Goal: Task Accomplishment & Management: Use online tool/utility

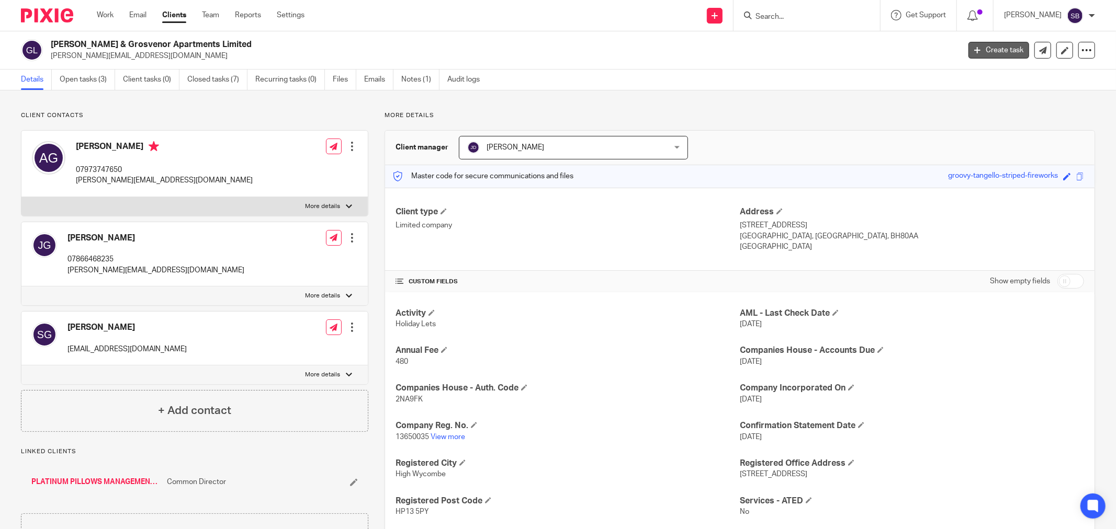
click at [974, 51] on icon at bounding box center [977, 50] width 6 height 6
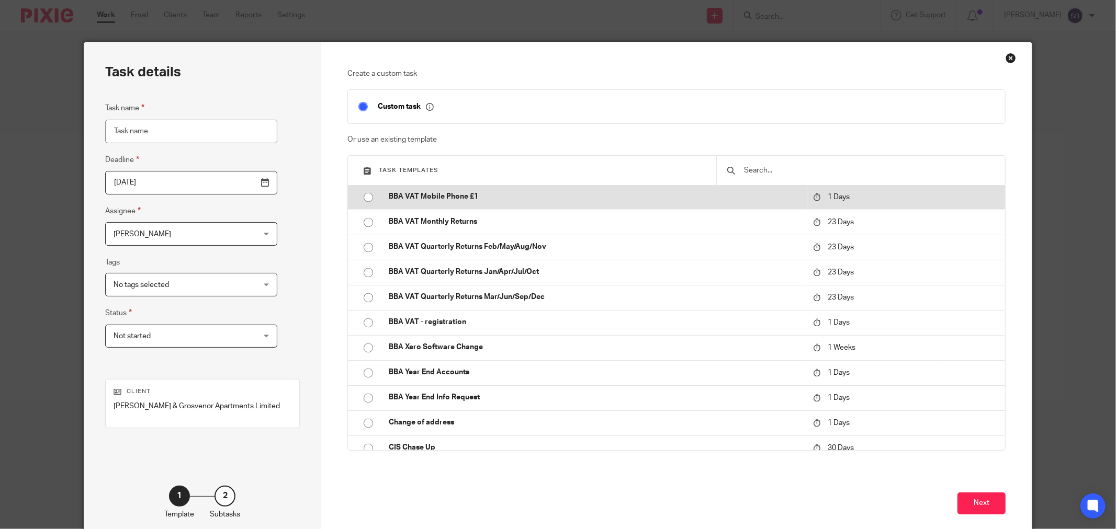
scroll to position [1860, 0]
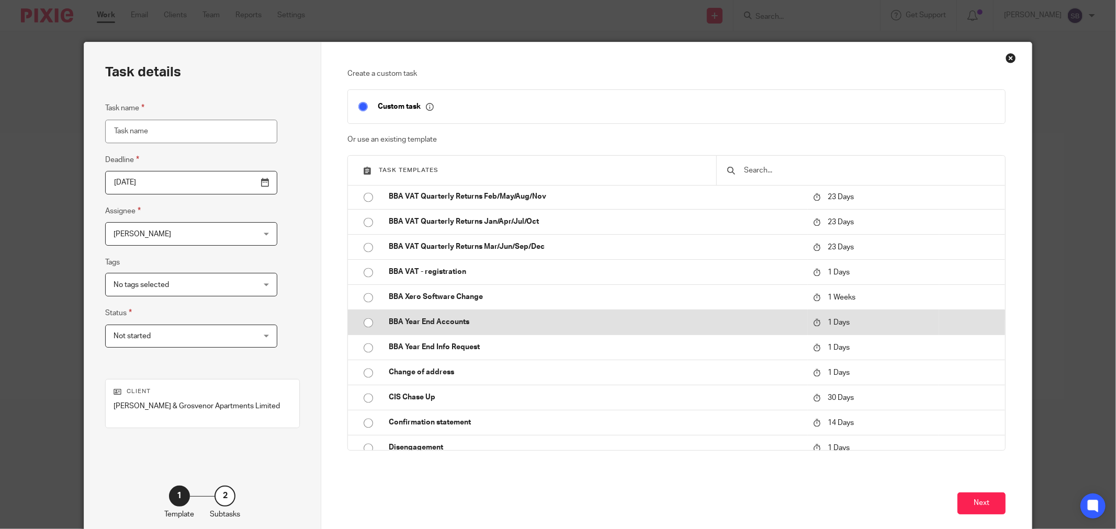
click at [495, 325] on p "BBA Year End Accounts" at bounding box center [596, 322] width 414 height 10
type input "[DATE]"
type input "BBA Year End Accounts"
checkbox input "false"
radio input "true"
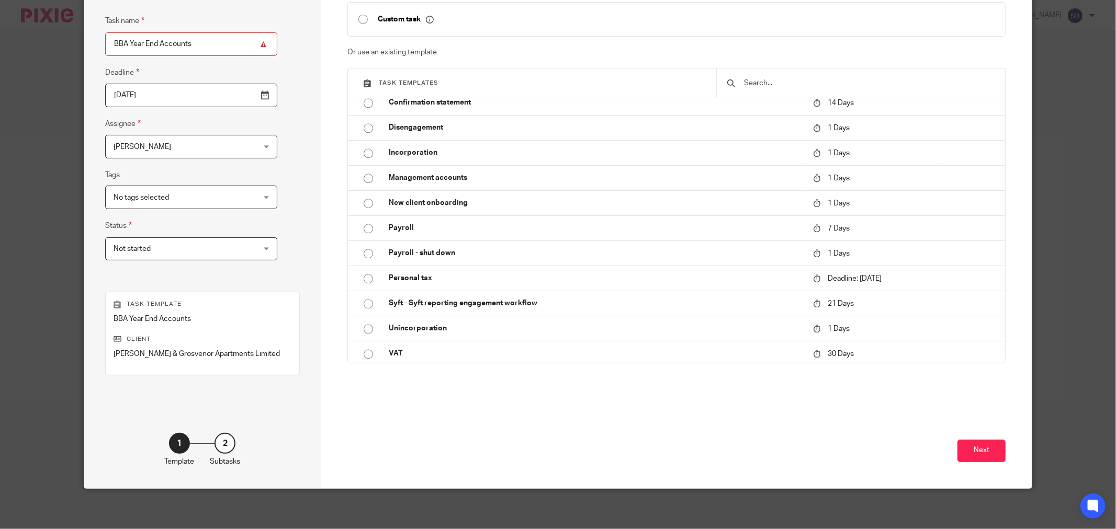
scroll to position [89, 0]
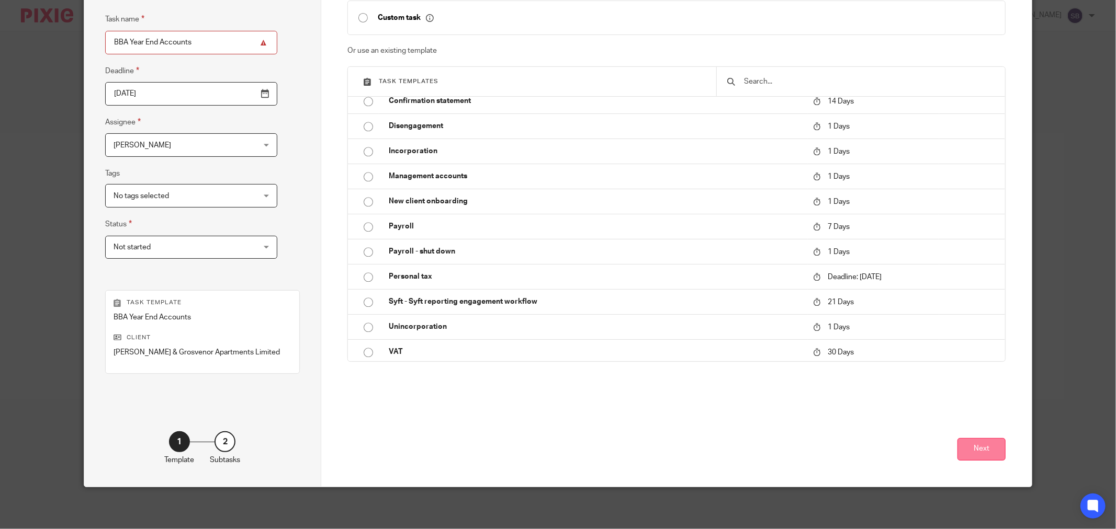
click at [969, 451] on button "Next" at bounding box center [981, 449] width 48 height 22
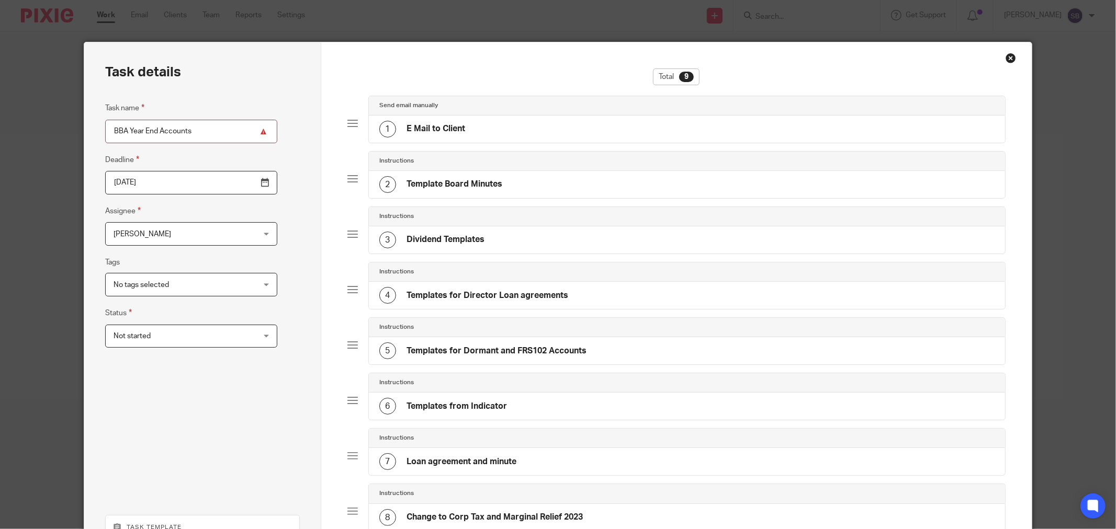
scroll to position [226, 0]
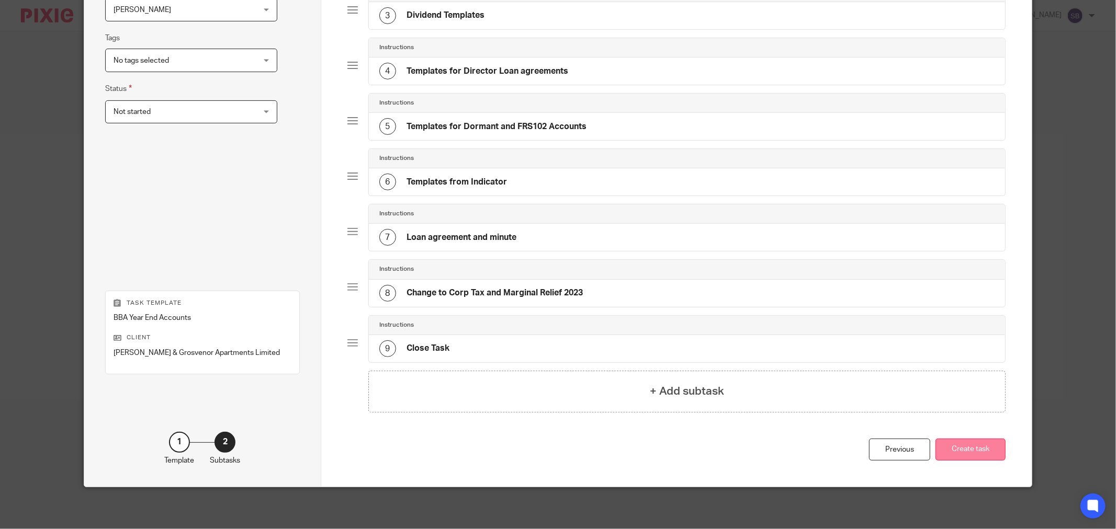
click at [970, 454] on button "Create task" at bounding box center [970, 450] width 70 height 22
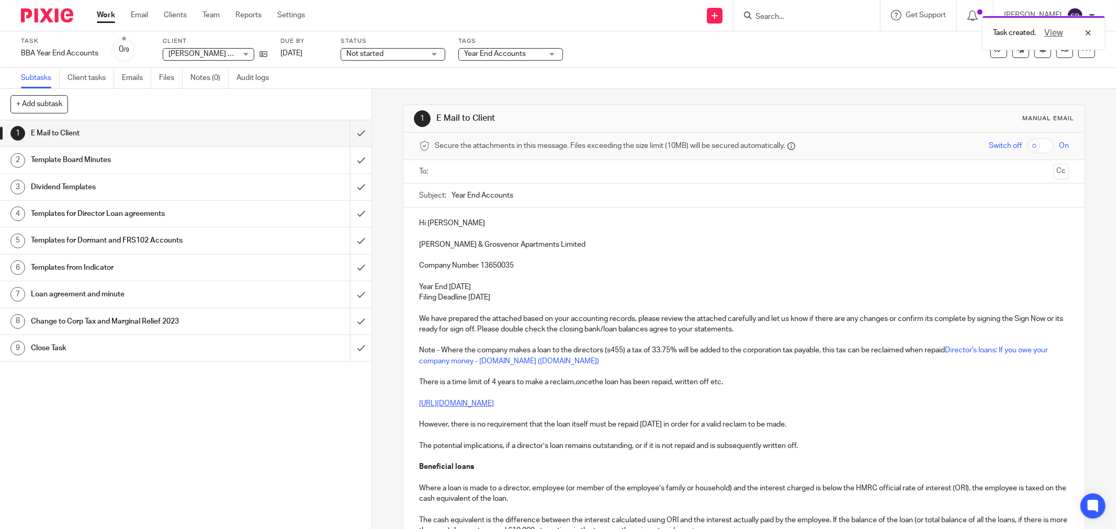
click at [494, 169] on input "text" at bounding box center [743, 172] width 610 height 12
click at [592, 177] on input "text" at bounding box center [810, 173] width 477 height 20
click at [679, 180] on input "text" at bounding box center [854, 173] width 389 height 20
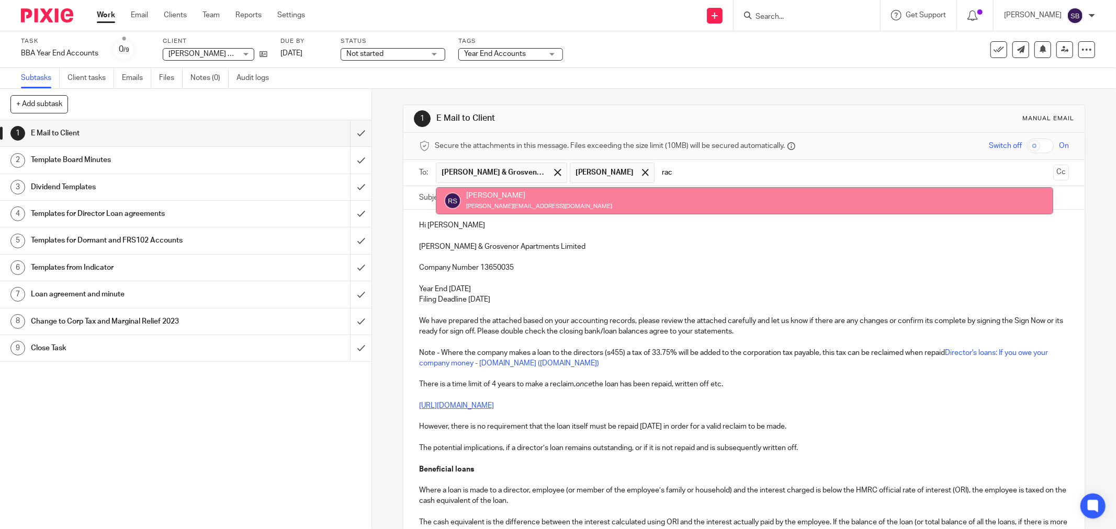
type input "rac"
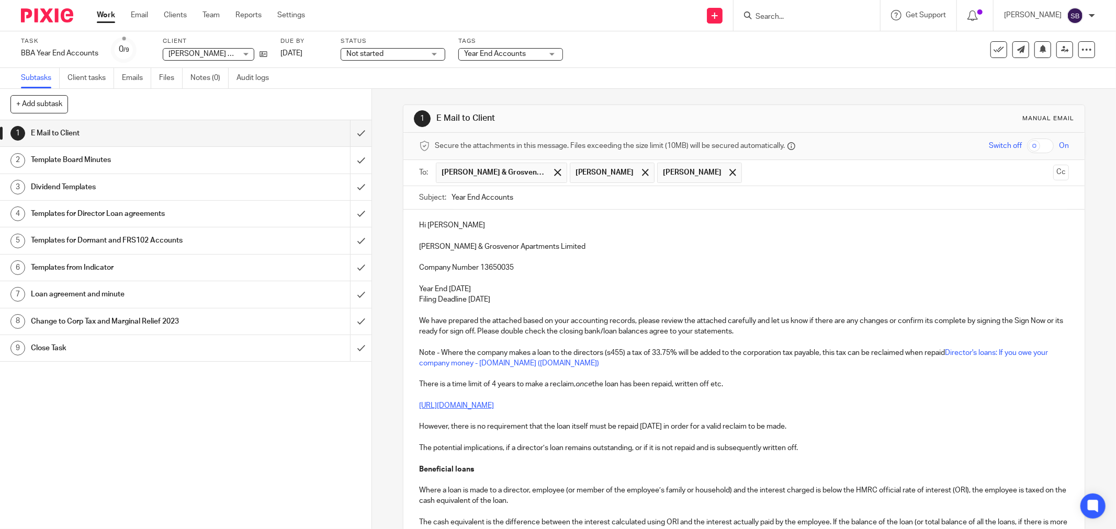
click at [797, 182] on input "text" at bounding box center [897, 173] width 301 height 20
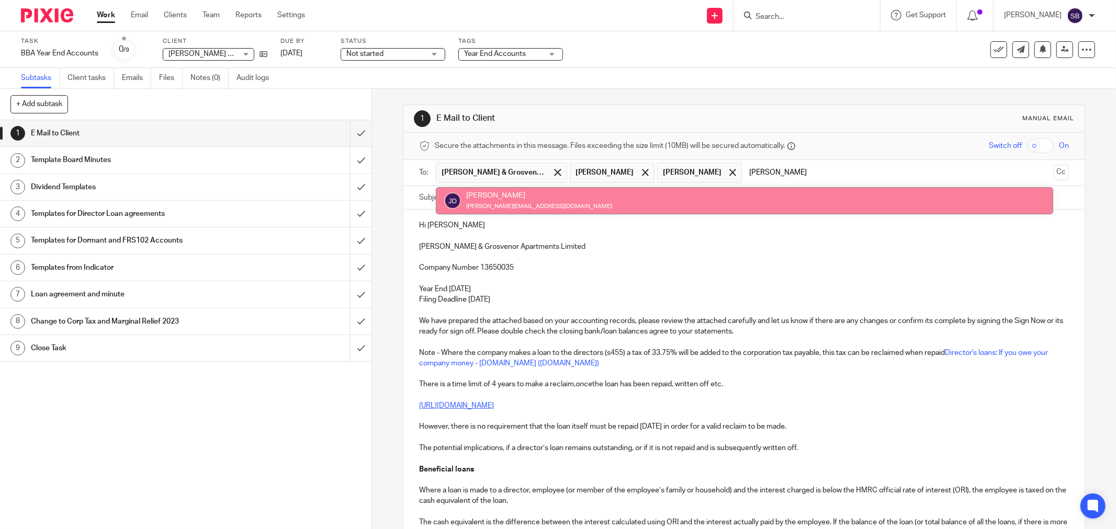
type input "jay"
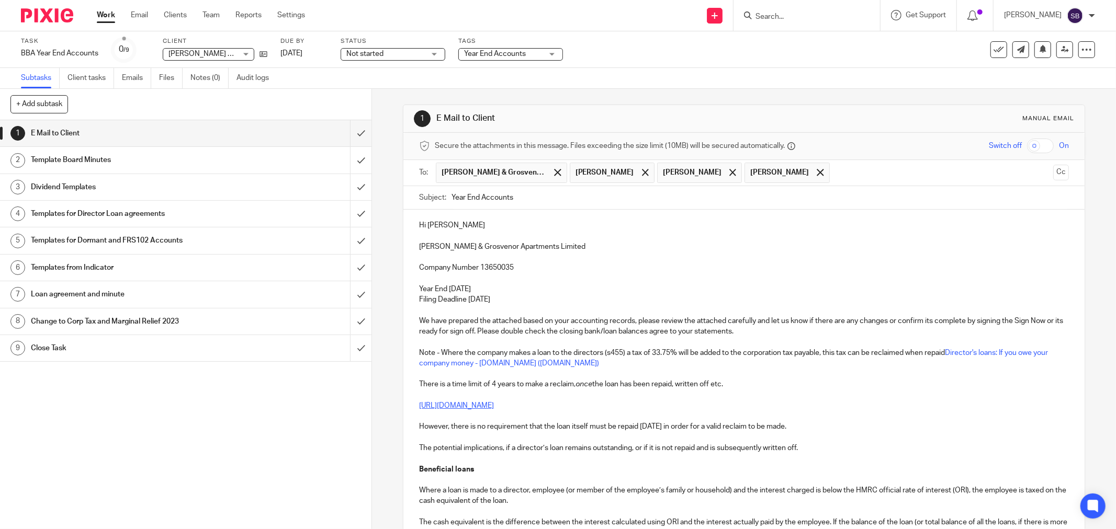
click at [588, 200] on input "Year End Accounts" at bounding box center [759, 198] width 617 height 24
drag, startPoint x: 415, startPoint y: 246, endPoint x: 562, endPoint y: 245, distance: 146.5
click at [562, 245] on p "[PERSON_NAME] & Grosvenor Apartments Limited" at bounding box center [744, 247] width 650 height 10
copy p "[PERSON_NAME] & Grosvenor Apartments Limited"
click at [594, 189] on input "Year End Accounts 2024 -" at bounding box center [759, 198] width 617 height 24
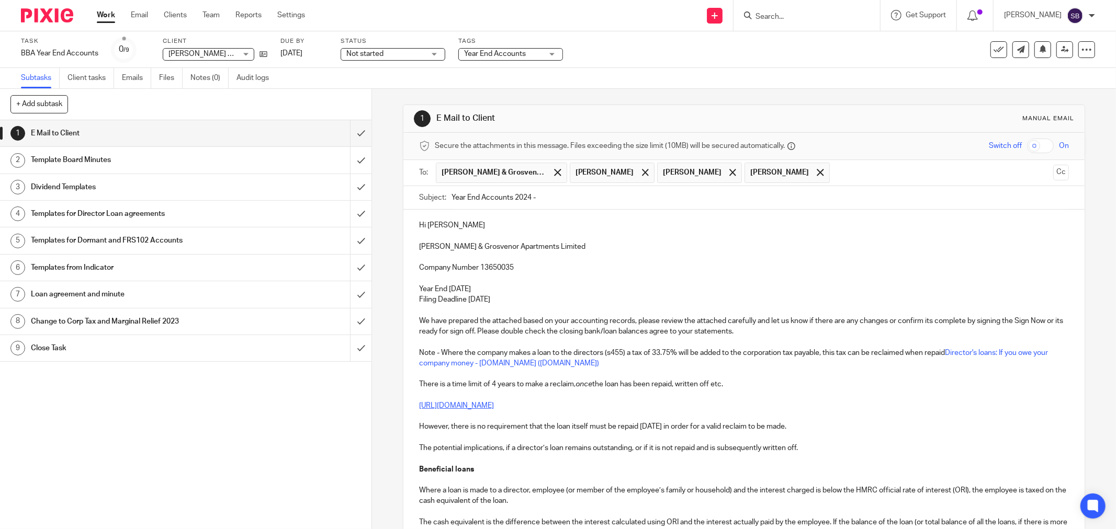
paste input "[PERSON_NAME] & Grosvenor Apartments Limited"
type input "Year End Accounts 2024 - Griffin & Grosvenor Apartments Limited"
drag, startPoint x: 414, startPoint y: 246, endPoint x: 557, endPoint y: 243, distance: 142.8
drag, startPoint x: 529, startPoint y: 244, endPoint x: 567, endPoint y: 271, distance: 45.7
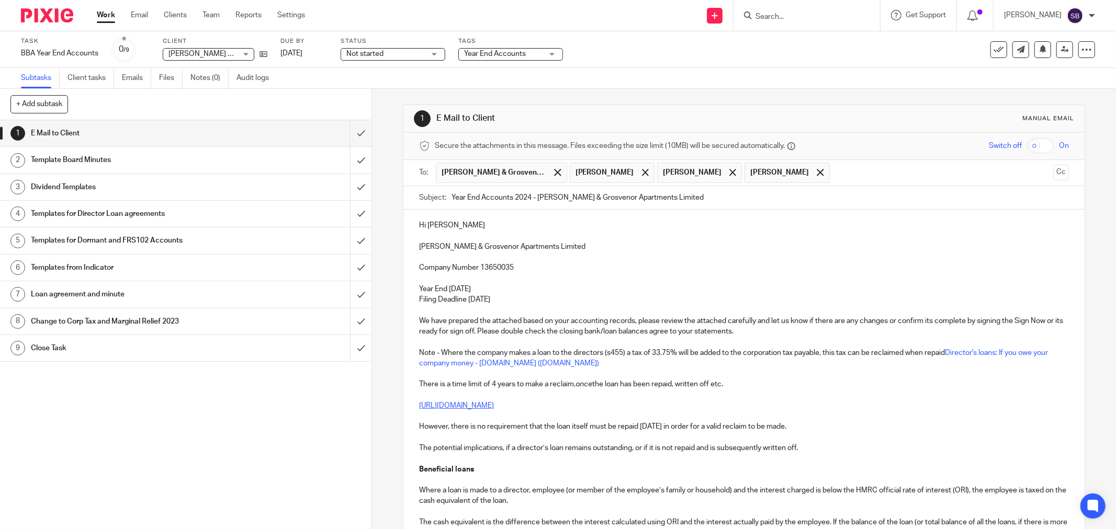
click at [566, 271] on p "Company Number 13650035" at bounding box center [744, 268] width 650 height 10
drag, startPoint x: 415, startPoint y: 247, endPoint x: 546, endPoint y: 244, distance: 130.8
click at [546, 244] on p "[PERSON_NAME] & Grosvenor Apartments Limited" at bounding box center [744, 247] width 650 height 10
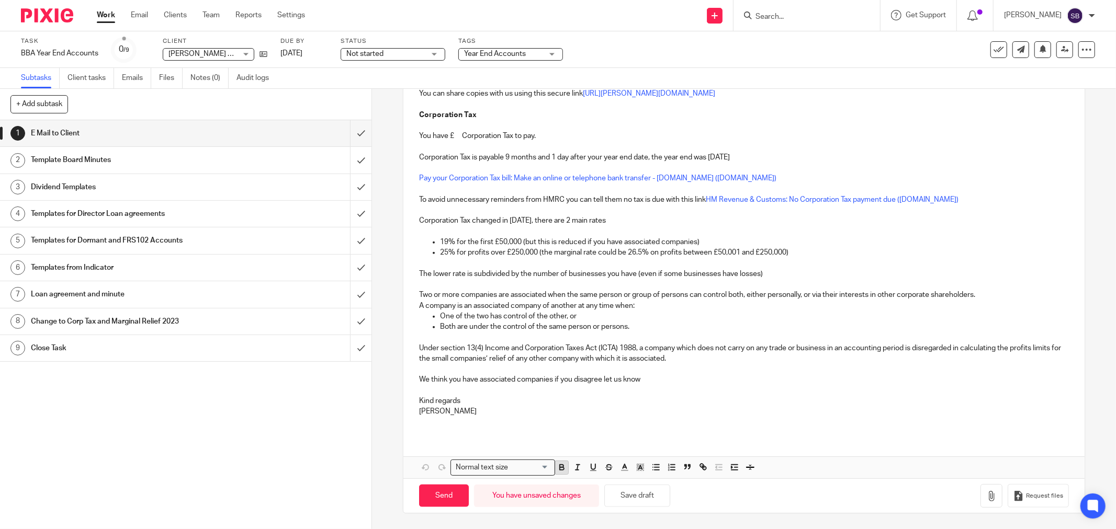
click at [557, 468] on icon "button" at bounding box center [561, 467] width 9 height 9
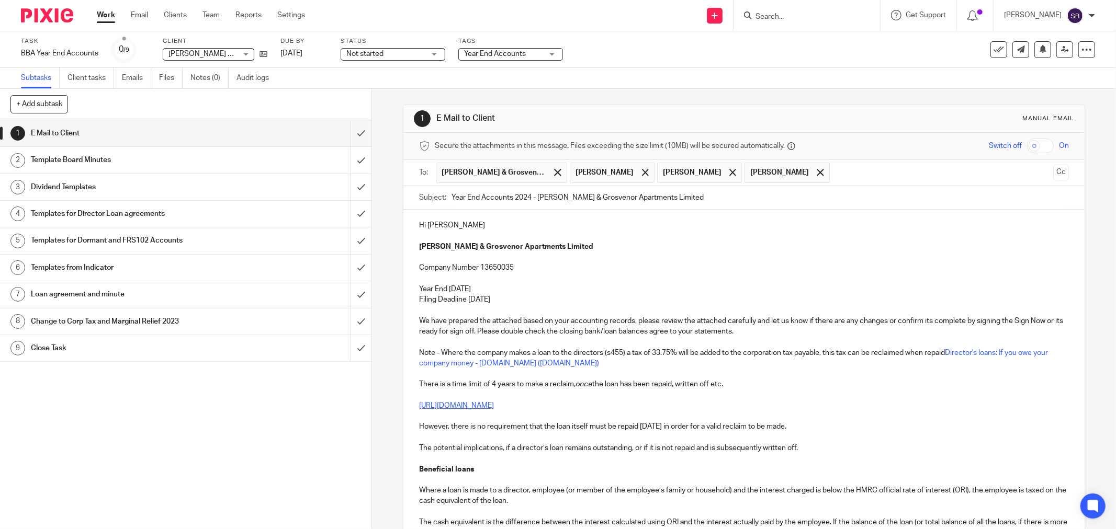
click at [596, 264] on p "Company Number 13650035" at bounding box center [744, 268] width 650 height 10
drag, startPoint x: 415, startPoint y: 333, endPoint x: 493, endPoint y: 331, distance: 78.5
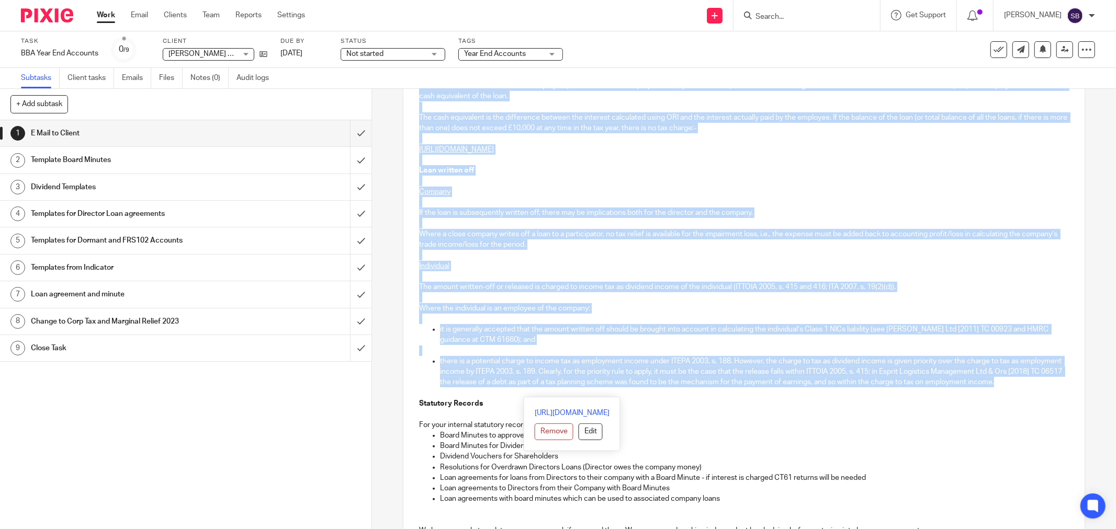
scroll to position [406, 0]
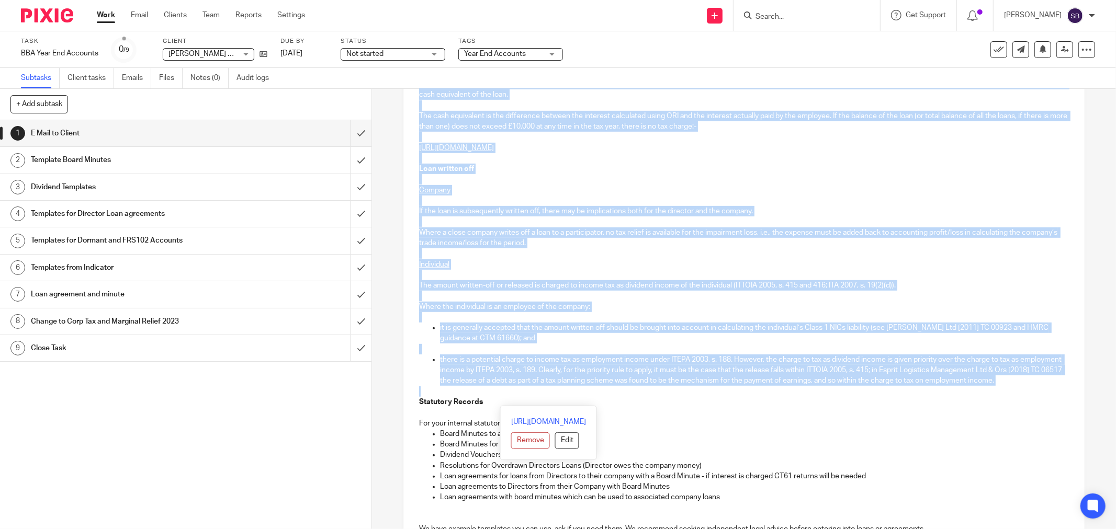
drag, startPoint x: 749, startPoint y: 334, endPoint x: 747, endPoint y: 398, distance: 63.8
click at [747, 398] on div "Hi Alan and Joan Griffin & Grosvenor Apartments Limited Company Number 13650035…" at bounding box center [743, 358] width 681 height 1110
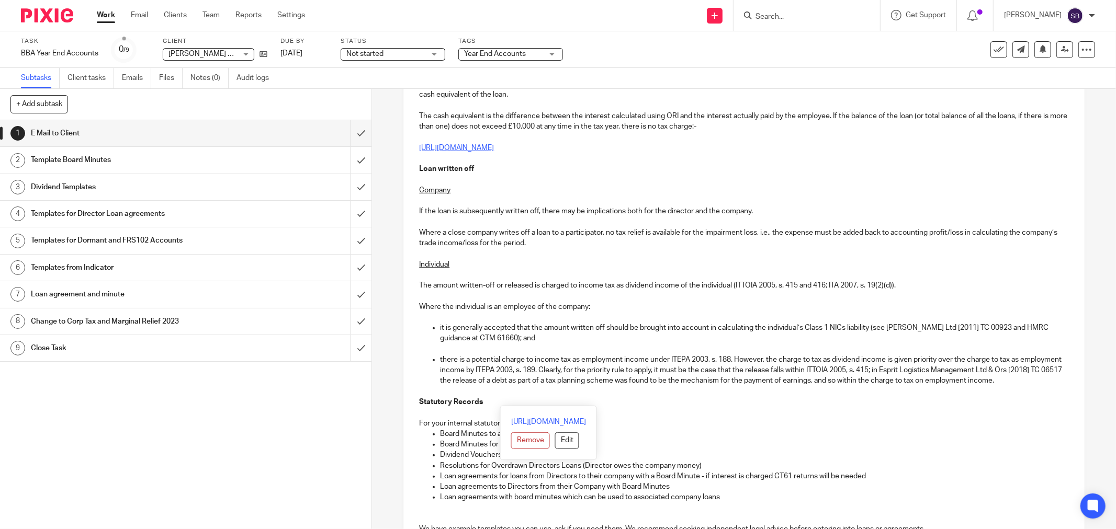
scroll to position [0, 0]
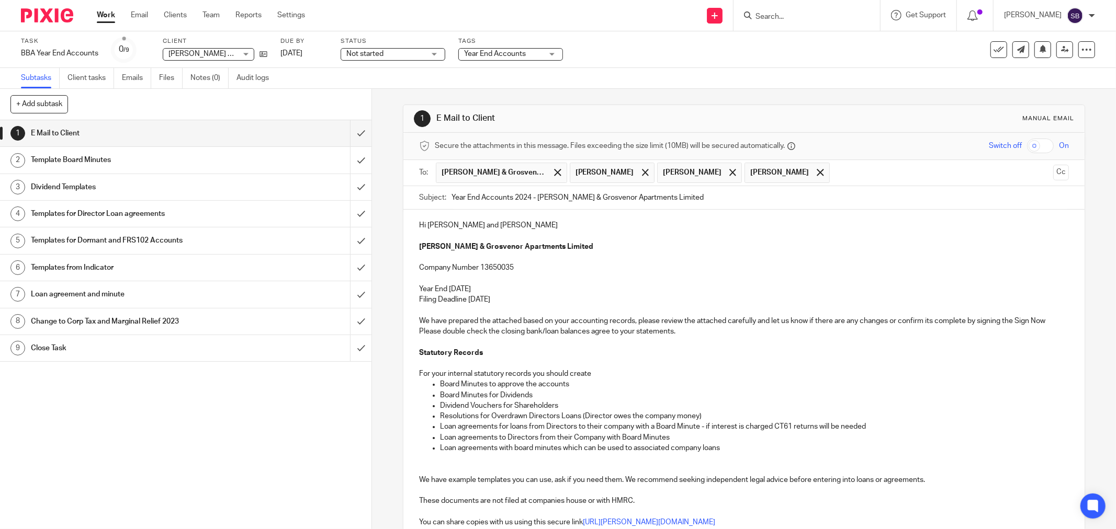
click at [709, 333] on p "We have prepared the attached based on your accounting records, please review t…" at bounding box center [744, 326] width 650 height 21
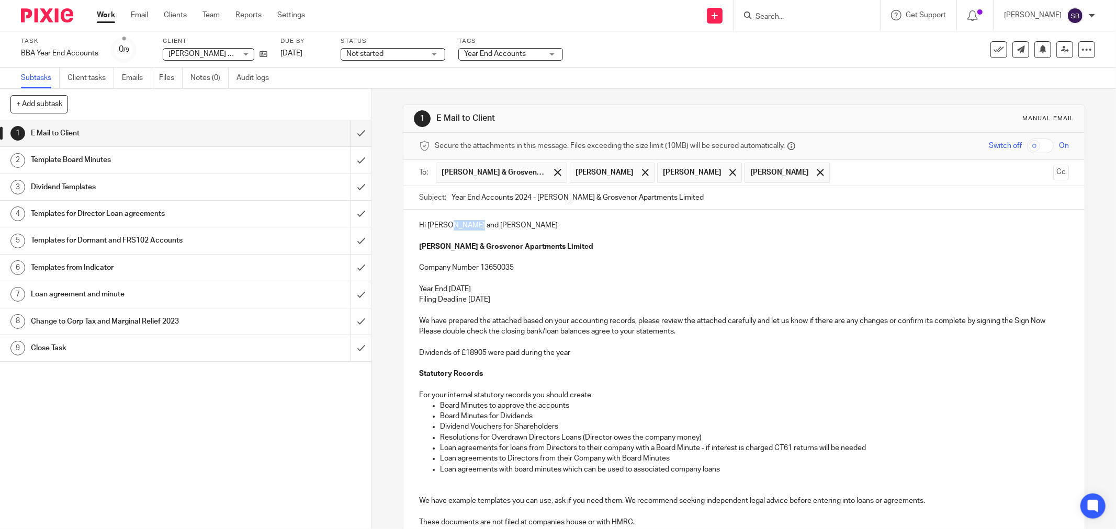
drag, startPoint x: 443, startPoint y: 228, endPoint x: 479, endPoint y: 228, distance: 36.6
click at [479, 228] on p "Hi Alan and Joan" at bounding box center [744, 225] width 650 height 10
click at [642, 173] on span at bounding box center [645, 172] width 7 height 7
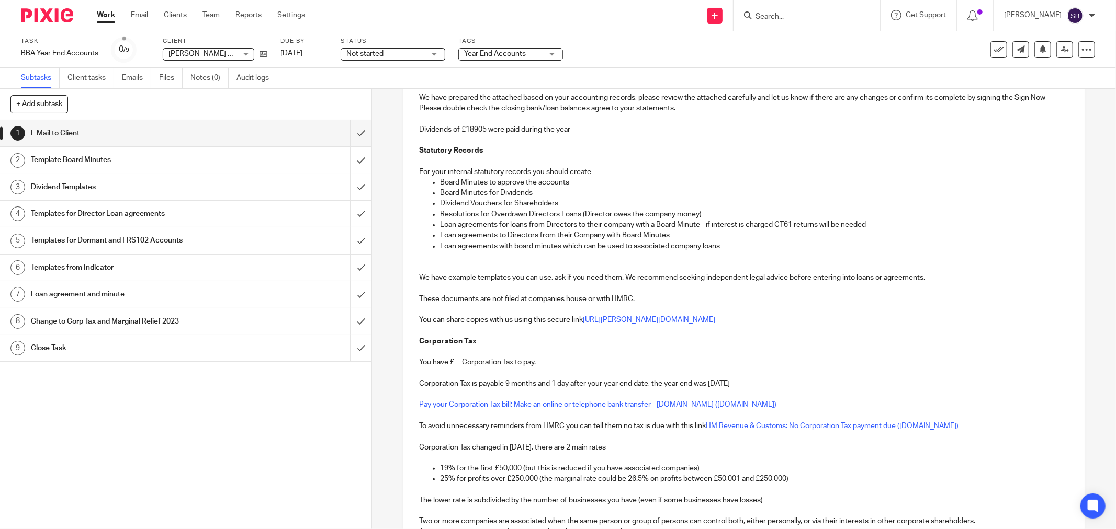
scroll to position [232, 0]
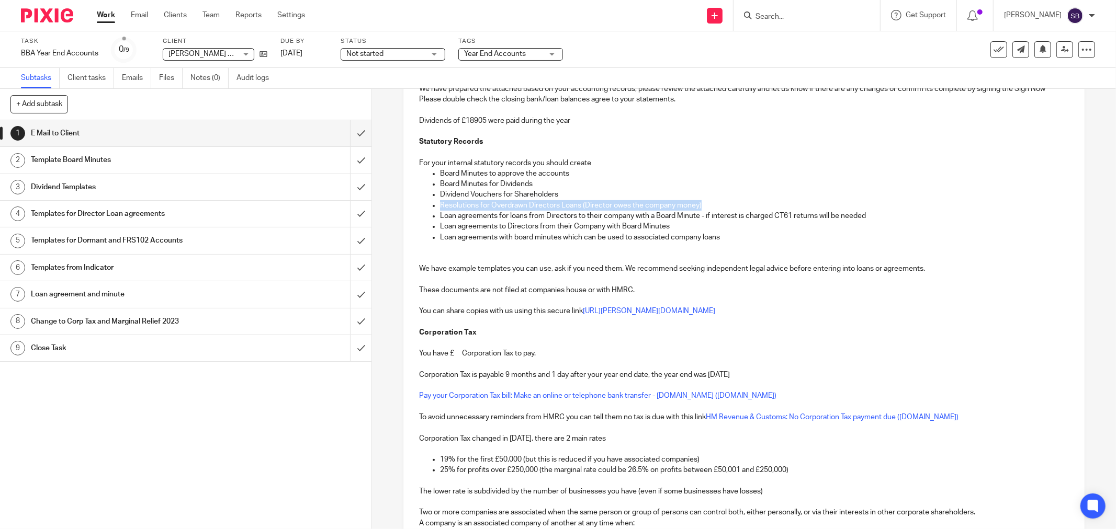
drag, startPoint x: 435, startPoint y: 206, endPoint x: 723, endPoint y: 209, distance: 288.8
click at [723, 209] on ul "Board Minutes to approve the accounts Board Minutes for Dividends Dividend Vouc…" at bounding box center [744, 205] width 650 height 74
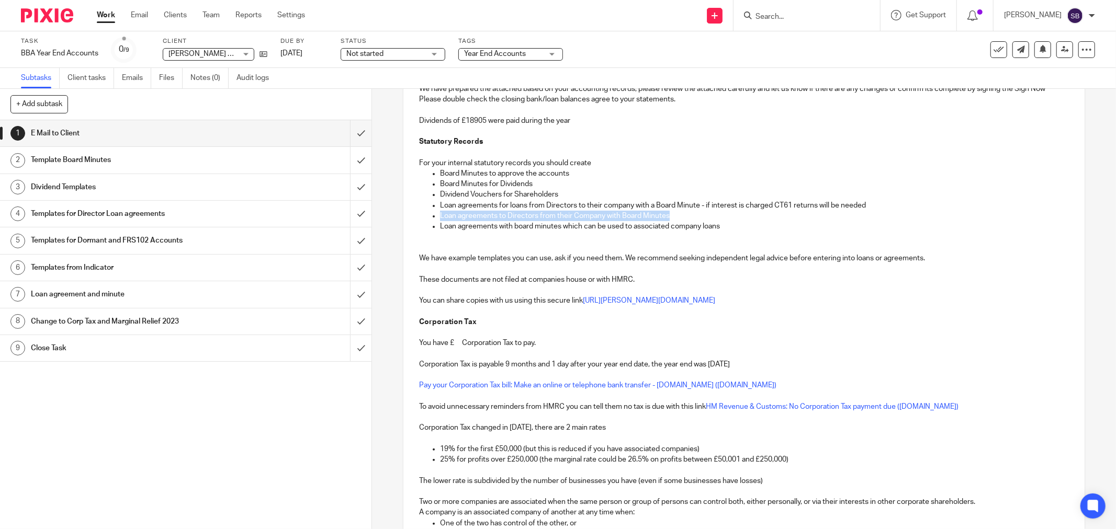
drag, startPoint x: 435, startPoint y: 216, endPoint x: 674, endPoint y: 216, distance: 238.5
click at [674, 216] on ul "Board Minutes to approve the accounts Board Minutes for Dividends Dividend Vouc…" at bounding box center [744, 200] width 650 height 64
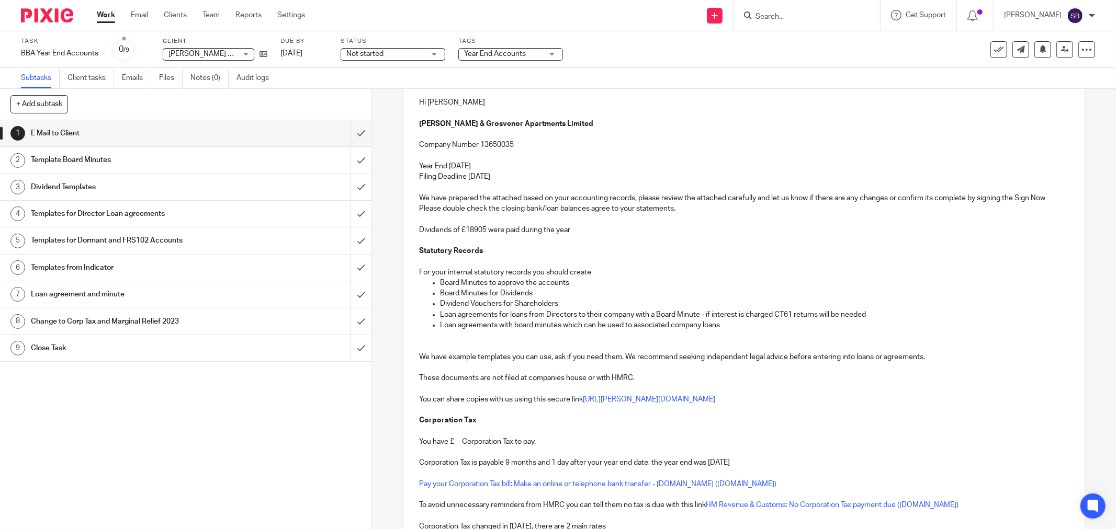
scroll to position [58, 0]
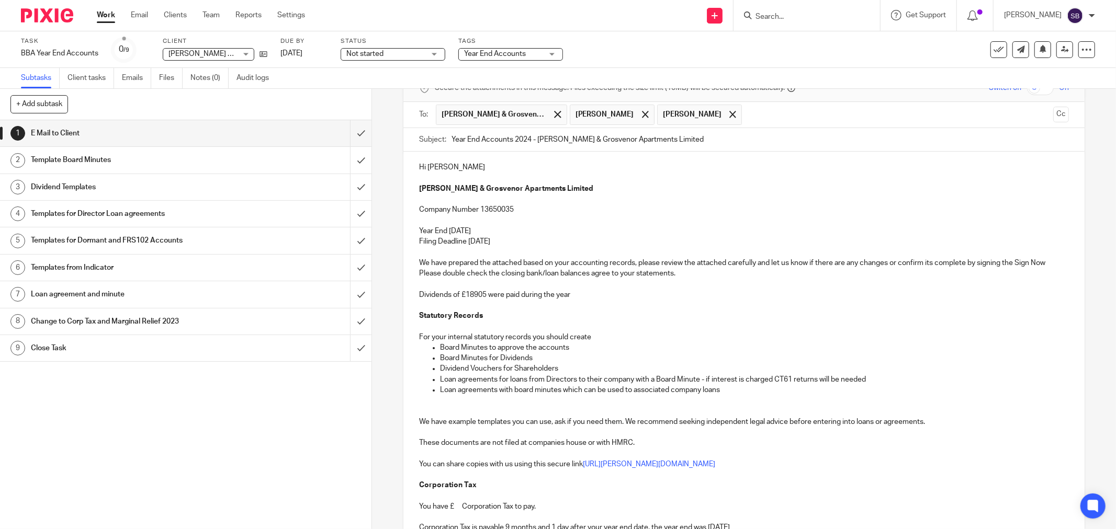
click at [595, 291] on p "Dividends of £18905 were paid during the year" at bounding box center [744, 295] width 650 height 10
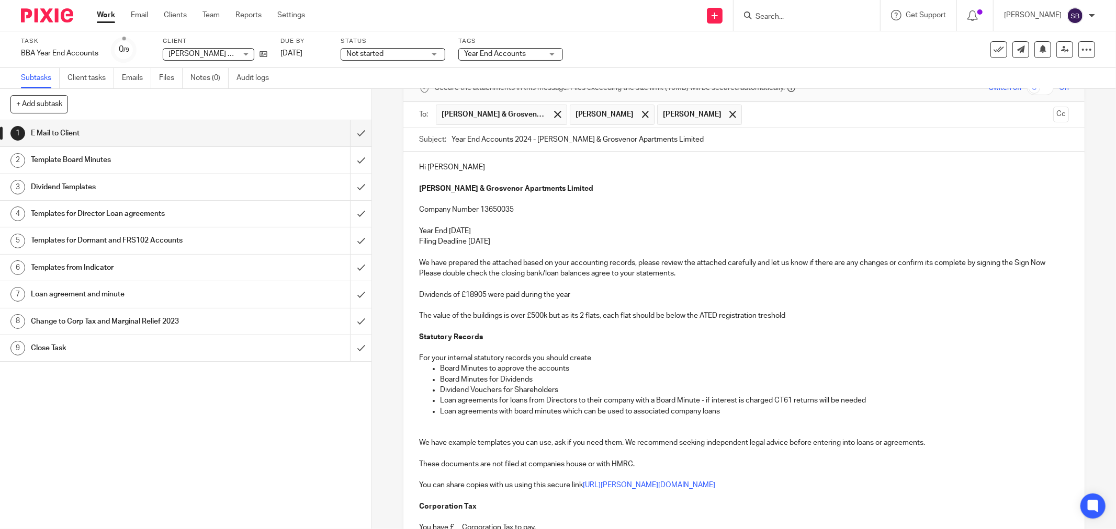
click at [761, 320] on p "The value of the buildings is over £500k but as its 2 flats, each flat should b…" at bounding box center [744, 316] width 650 height 10
click at [818, 320] on p "The value of the buildings is over £500k but as its 2 flats, each flat should b…" at bounding box center [744, 316] width 650 height 10
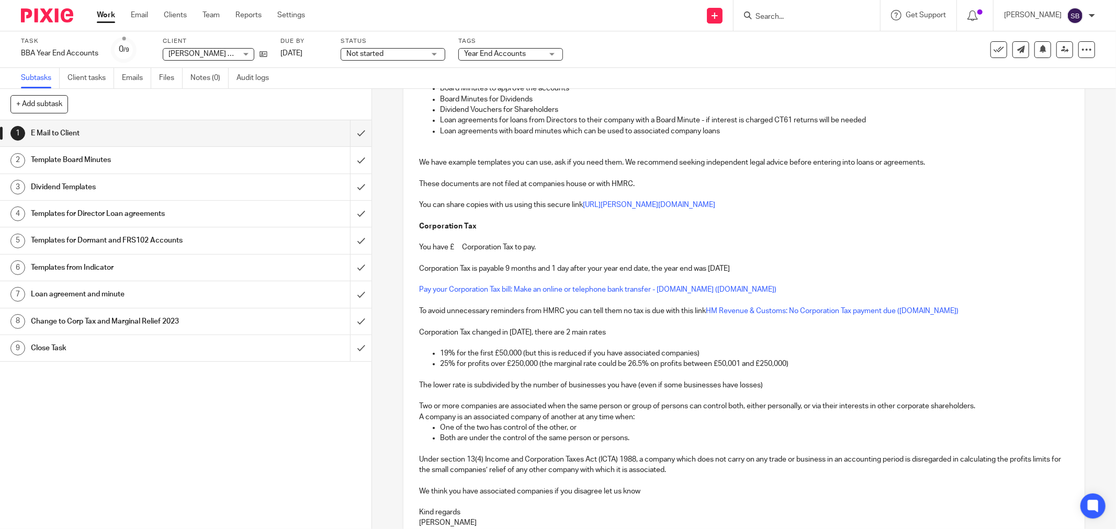
scroll to position [348, 0]
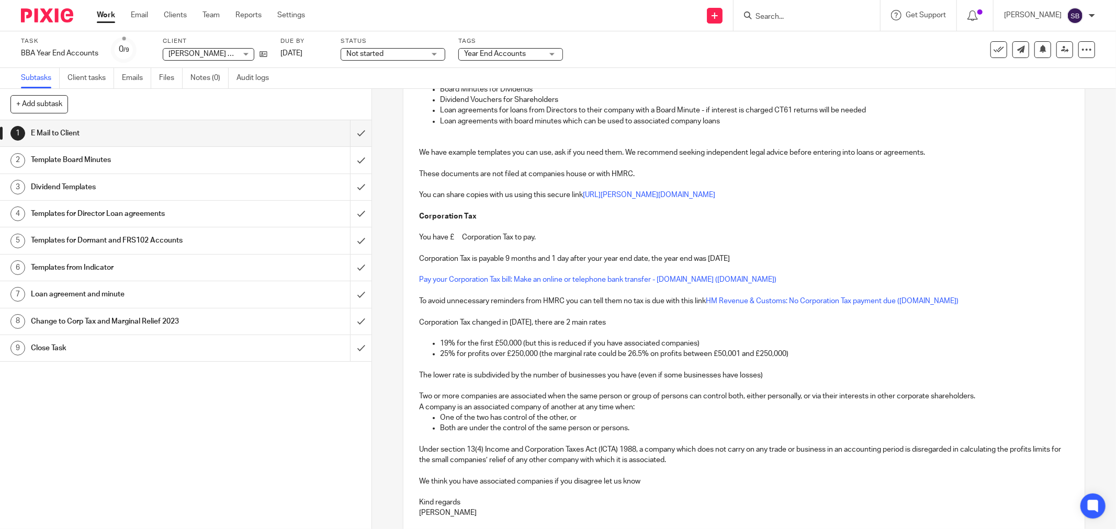
click at [458, 236] on p "You have £ Corporation Tax to pay." at bounding box center [744, 237] width 650 height 10
click at [547, 243] on p at bounding box center [744, 248] width 650 height 10
click at [548, 241] on p "You have no Corporation Tax to pay." at bounding box center [744, 237] width 650 height 10
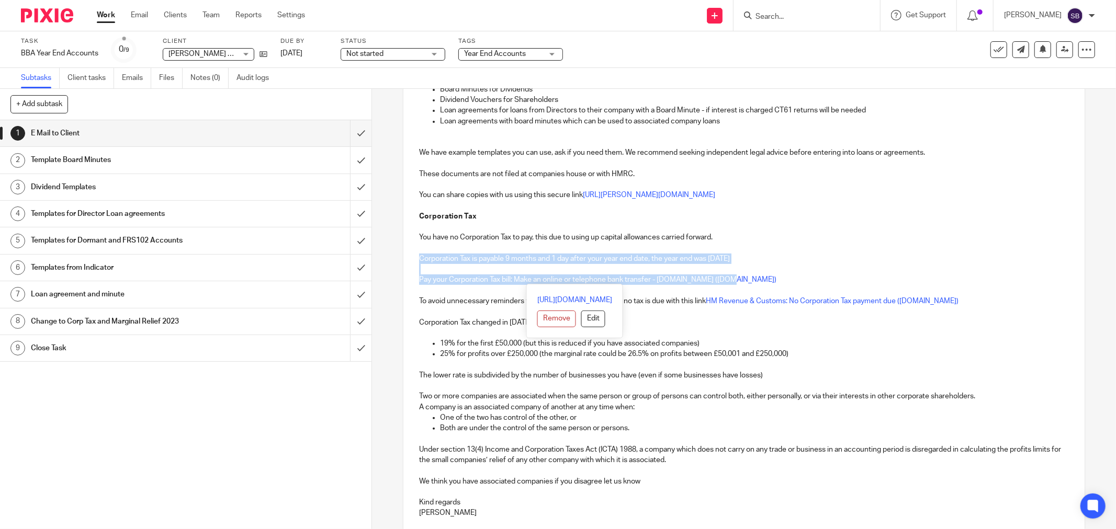
drag, startPoint x: 416, startPoint y: 258, endPoint x: 767, endPoint y: 280, distance: 351.7
click at [767, 280] on div "Hi Alan Griffin & Grosvenor Apartments Limited Company Number 13650035 Year End…" at bounding box center [743, 198] width 681 height 675
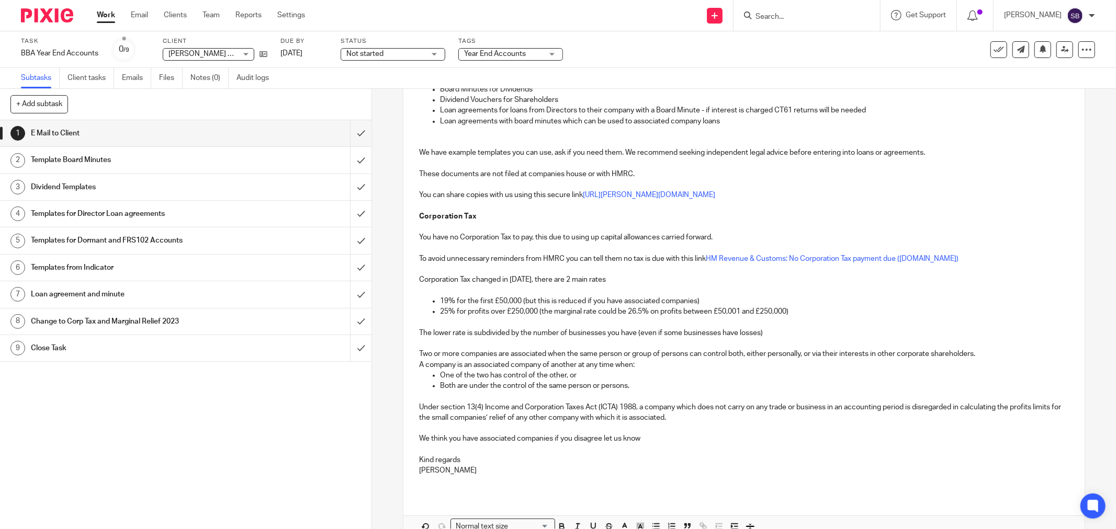
click at [477, 443] on p "We think you have associated companies if you disagree let us know" at bounding box center [744, 439] width 650 height 10
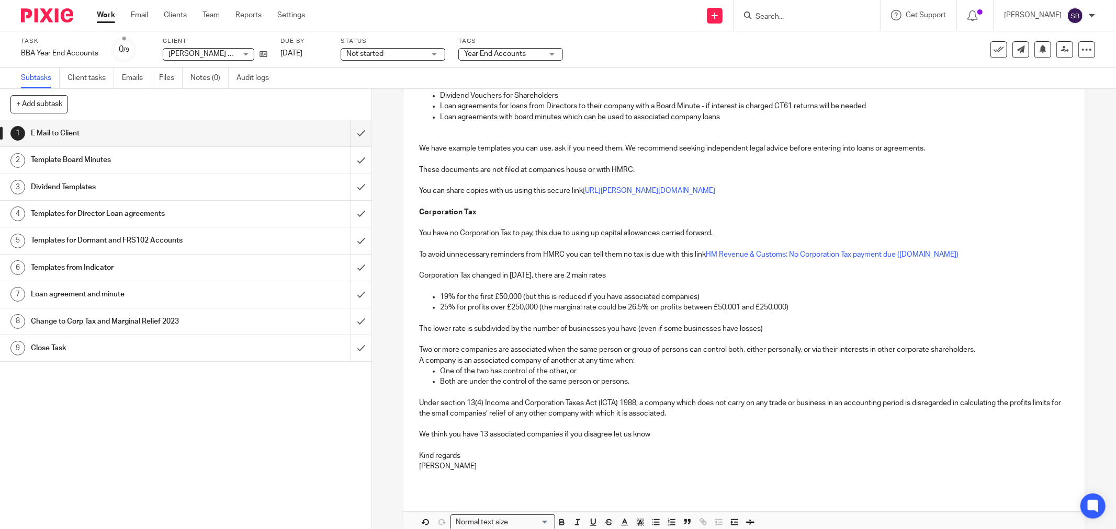
scroll to position [408, 0]
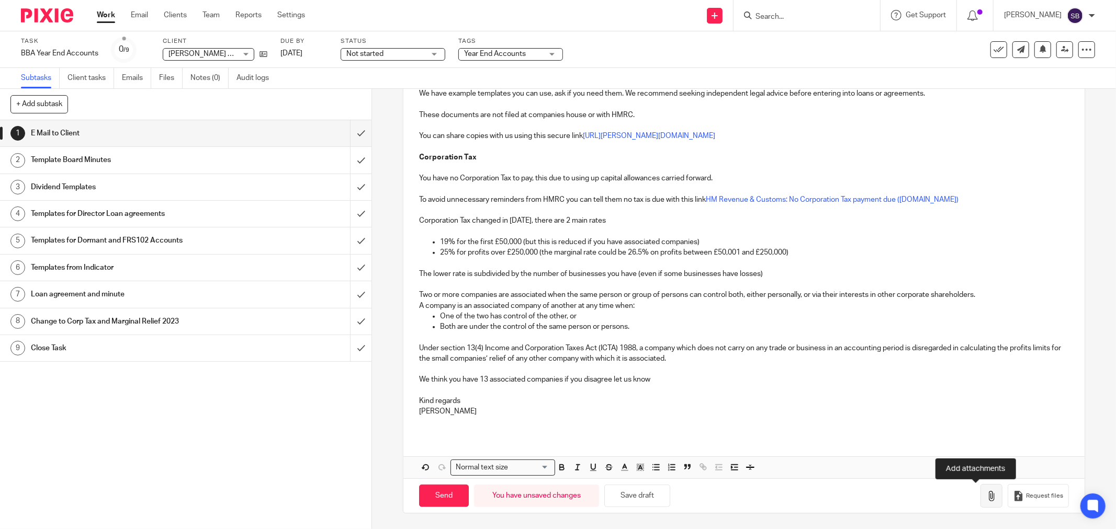
click at [986, 493] on icon "button" at bounding box center [991, 496] width 10 height 10
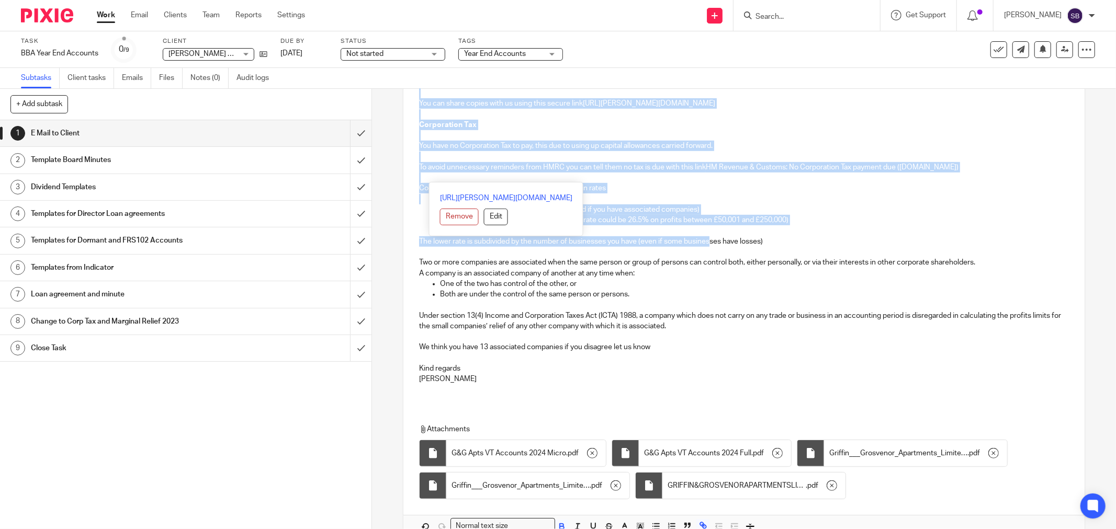
scroll to position [500, 0]
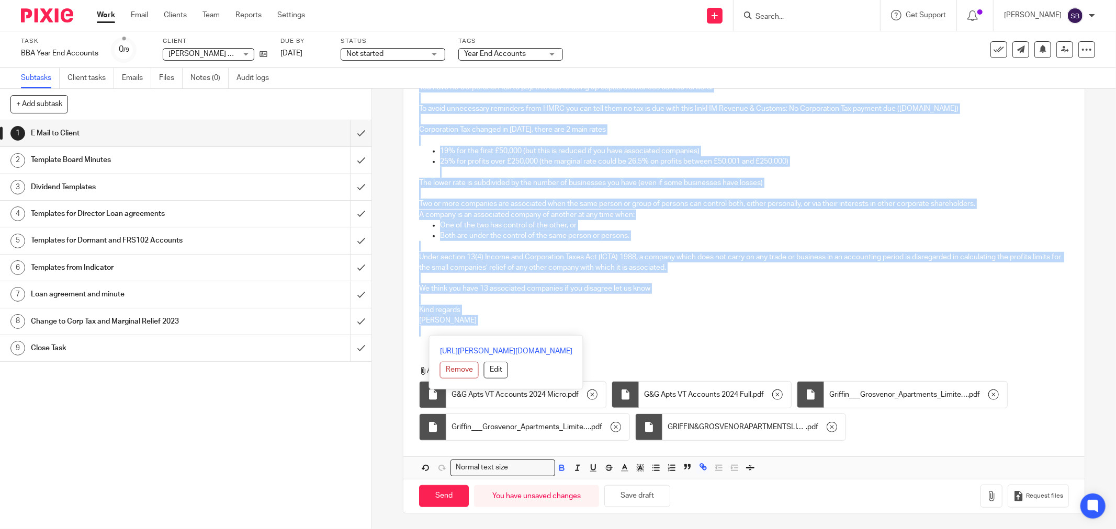
drag, startPoint x: 414, startPoint y: 106, endPoint x: 592, endPoint y: 327, distance: 283.5
click at [592, 327] on div "Hi Alan Griffin & Grosvenor Apartments Limited Company Number 13650035 Year End…" at bounding box center [743, 27] width 681 height 633
copy div "Hi Alan Griffin & Grosvenor Apartments Limited Company Number 13650035 Year End…"
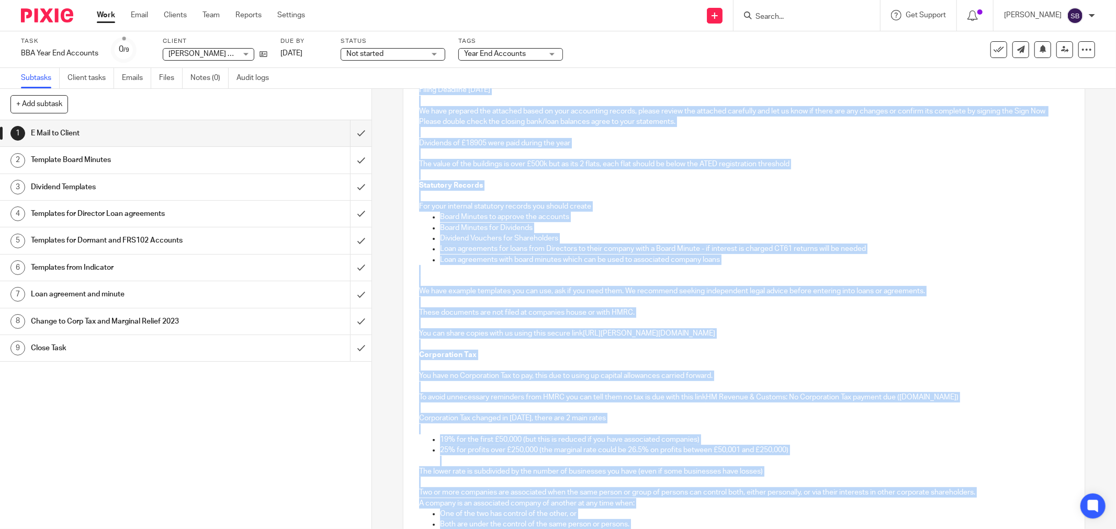
scroll to position [0, 0]
